Goal: Information Seeking & Learning: Understand process/instructions

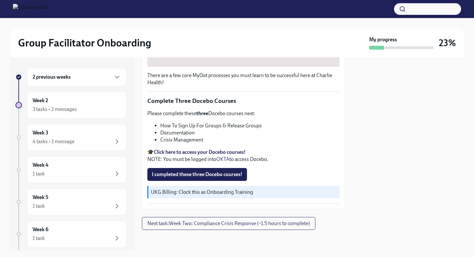
scroll to position [420, 0]
click at [230, 172] on span "I completed these three Docebo courses!" at bounding box center [197, 174] width 91 height 6
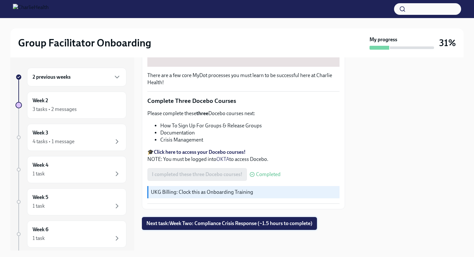
click at [211, 221] on span "Next task : Week Two: Compliance Crisis Response (~1.5 hours to complete)" at bounding box center [229, 223] width 166 height 6
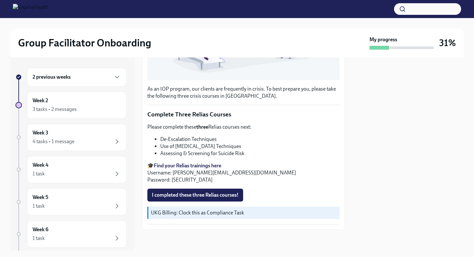
scroll to position [393, 0]
click at [185, 165] on strong "Find your Relias trainings here" at bounding box center [187, 165] width 67 height 6
click at [192, 167] on strong "Find your Relias trainings here" at bounding box center [187, 165] width 67 height 6
click at [209, 166] on strong "Find your Relias trainings here" at bounding box center [187, 165] width 67 height 6
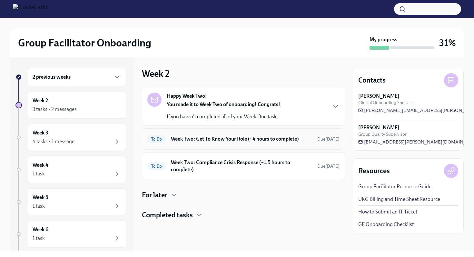
click at [194, 135] on div "To Do Week Two: Get To Know Your Role (~4 hours to complete) Due in 5 days" at bounding box center [243, 139] width 192 height 10
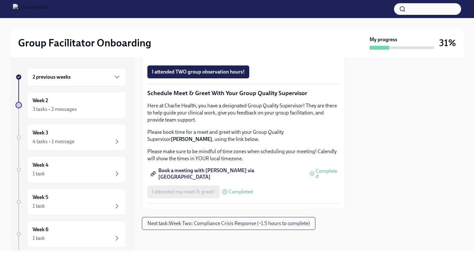
scroll to position [571, 0]
click at [199, 57] on span "Complete this form to schedule your observations" at bounding box center [210, 54] width 117 height 6
click at [229, 72] on span "I attended TWO group observation hours!" at bounding box center [198, 72] width 93 height 6
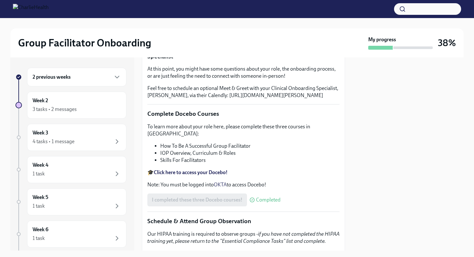
scroll to position [183, 0]
